Goal: Complete application form

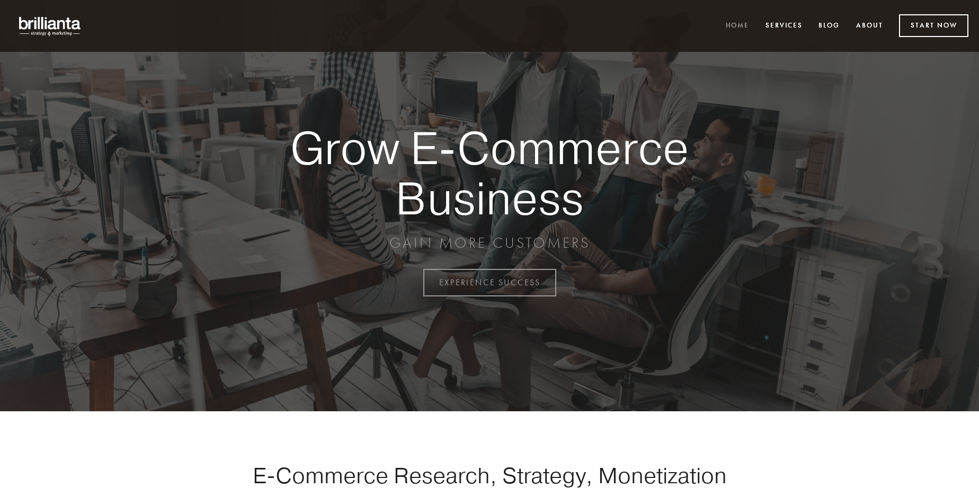
scroll to position [2777, 0]
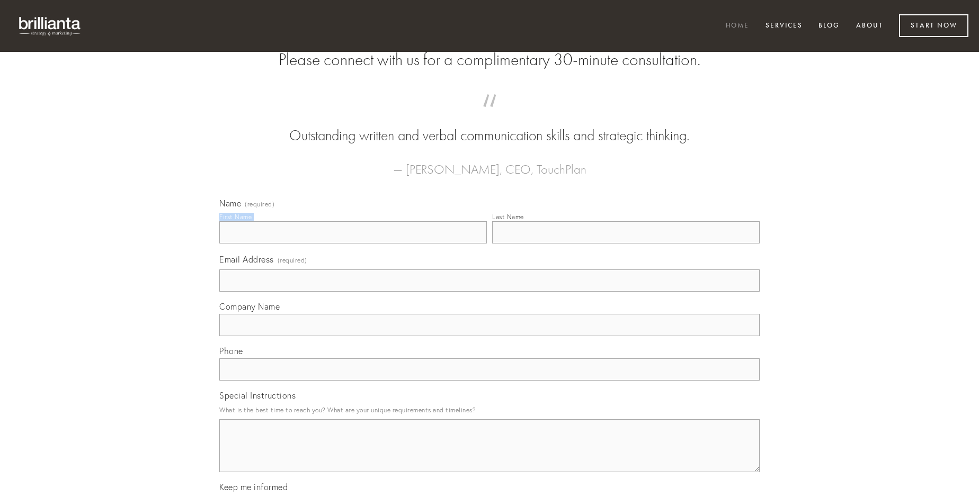
type input "[PERSON_NAME]"
click at [626, 244] on input "Last Name" at bounding box center [626, 232] width 268 height 22
type input "[PERSON_NAME]"
click at [490, 292] on input "Email Address (required)" at bounding box center [489, 281] width 540 height 22
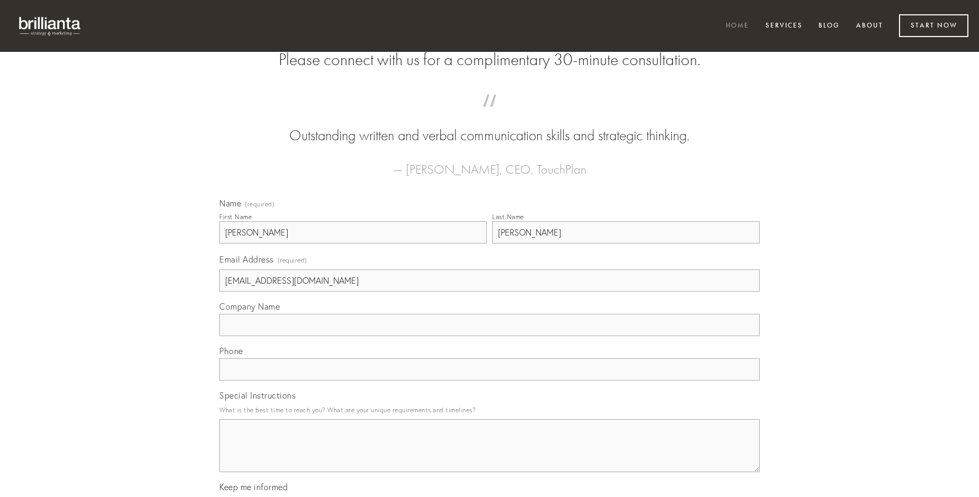
type input "[EMAIL_ADDRESS][DOMAIN_NAME]"
click at [490, 336] on input "Company Name" at bounding box center [489, 325] width 540 height 22
type input "solio"
click at [490, 381] on input "text" at bounding box center [489, 370] width 540 height 22
click at [490, 456] on textarea "Special Instructions" at bounding box center [489, 446] width 540 height 53
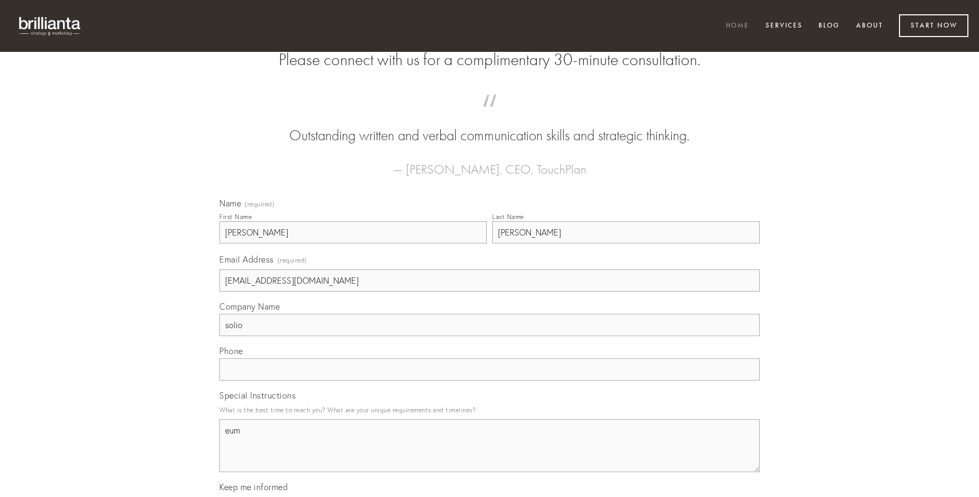
type textarea "eum"
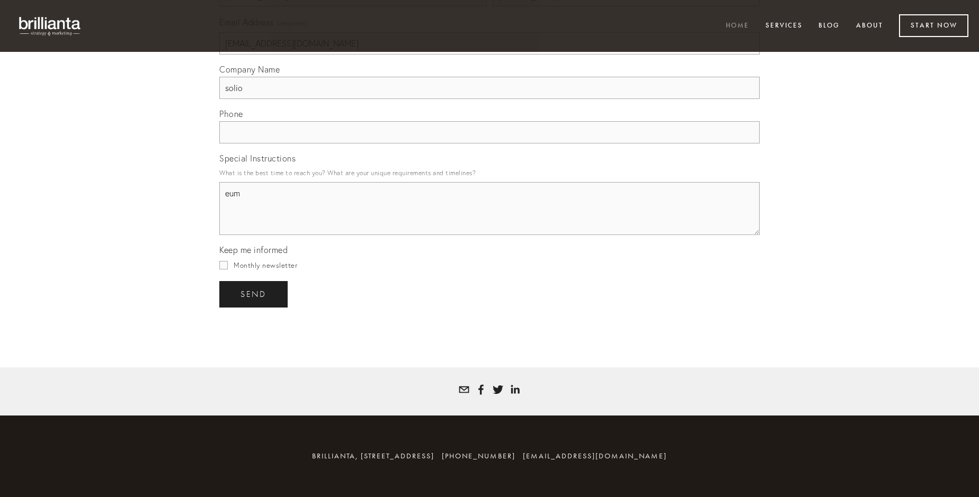
click at [254, 294] on span "send" at bounding box center [254, 295] width 26 height 10
